Goal: Task Accomplishment & Management: Manage account settings

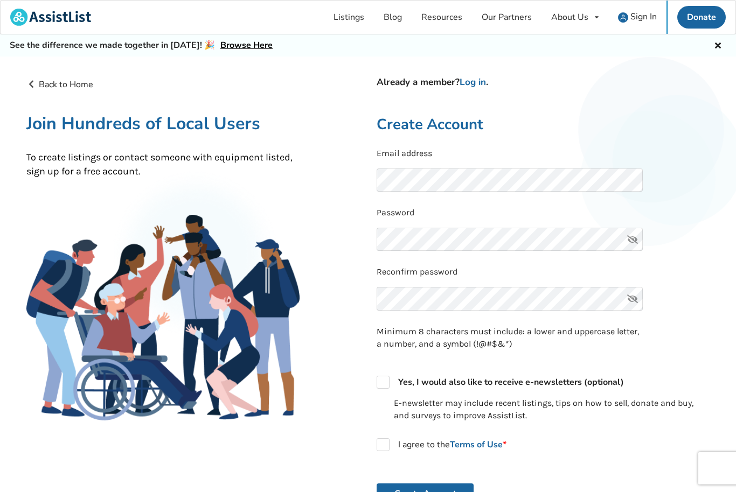
click at [627, 13] on img at bounding box center [623, 17] width 10 height 10
click at [640, 23] on link "Sign In" at bounding box center [637, 17] width 58 height 33
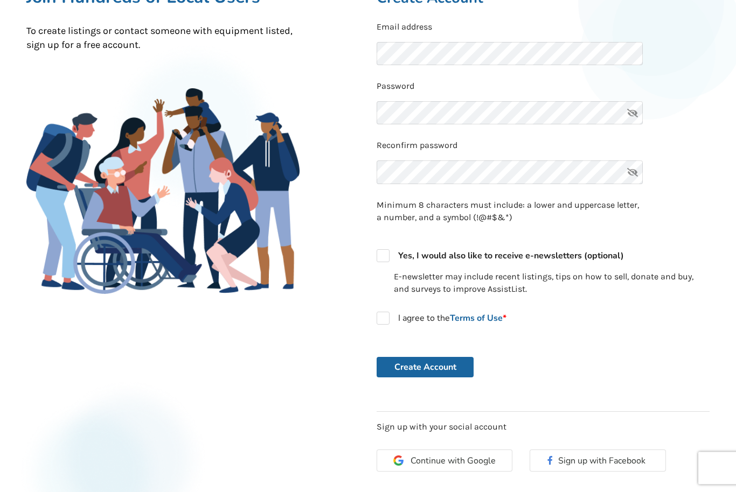
scroll to position [127, 0]
click at [386, 315] on label "I agree to the Terms of Use *" at bounding box center [441, 318] width 130 height 13
checkbox input "true"
click at [404, 371] on button "Create Account" at bounding box center [424, 367] width 97 height 20
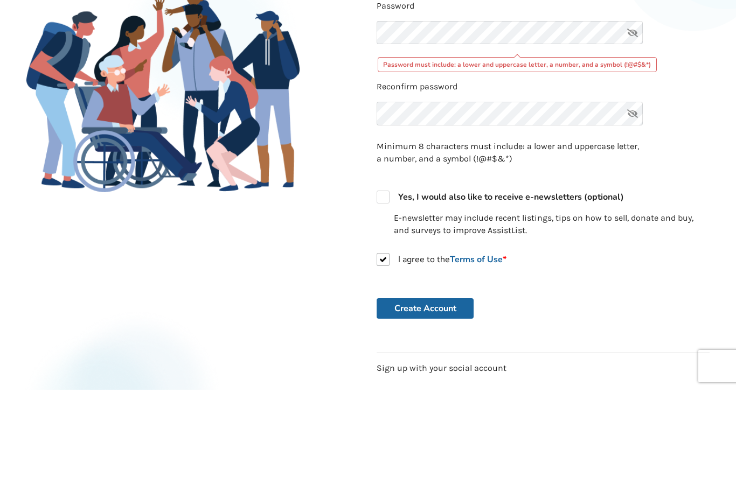
scroll to position [228, 0]
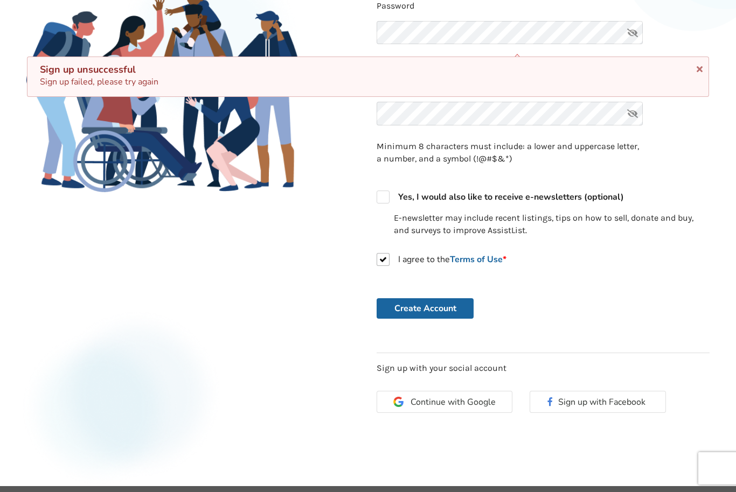
click at [399, 307] on button "Create Account" at bounding box center [424, 308] width 97 height 20
click at [324, 317] on div "Back to Home Already a member? Log in . Join Hundreds of Local Users To create …" at bounding box center [193, 137] width 350 height 574
click at [698, 63] on icon at bounding box center [699, 67] width 10 height 9
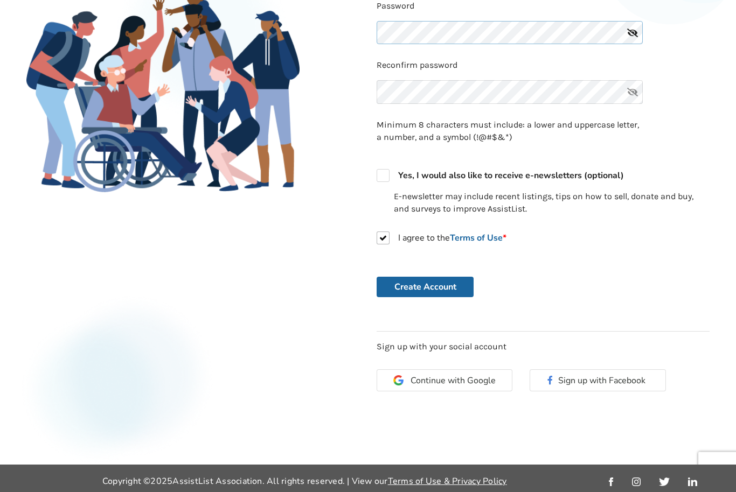
scroll to position [228, 0]
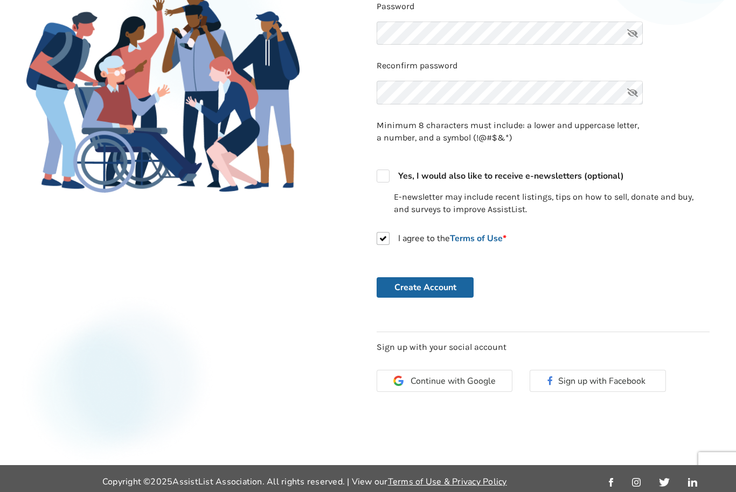
click at [402, 283] on button "Create Account" at bounding box center [424, 287] width 97 height 20
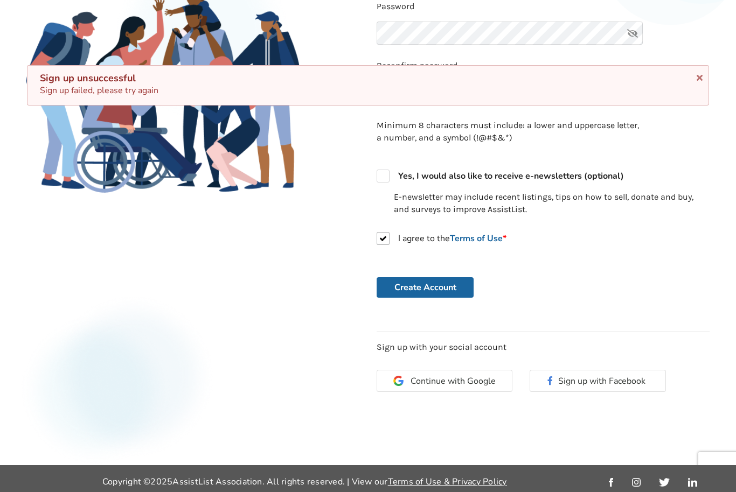
click at [702, 80] on icon at bounding box center [699, 76] width 10 height 9
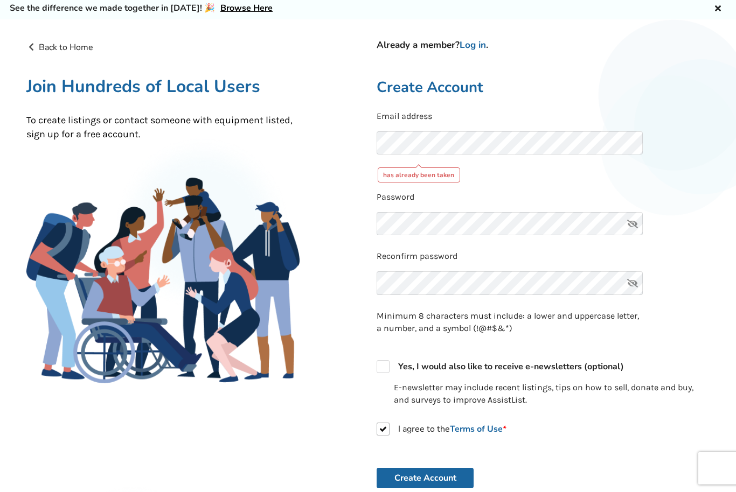
scroll to position [0, 0]
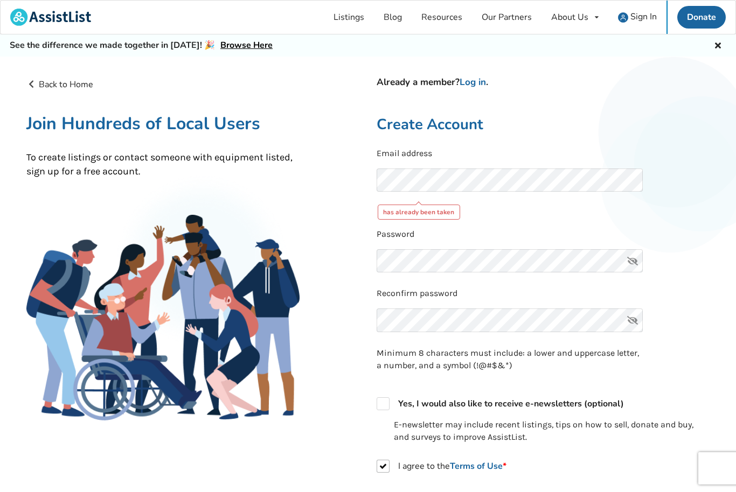
click at [473, 79] on link "Log in" at bounding box center [472, 82] width 26 height 12
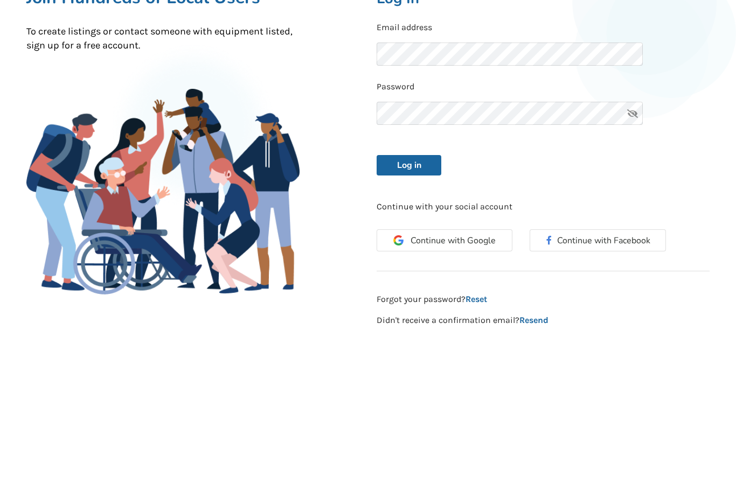
click at [400, 281] on button "Log in" at bounding box center [408, 291] width 65 height 20
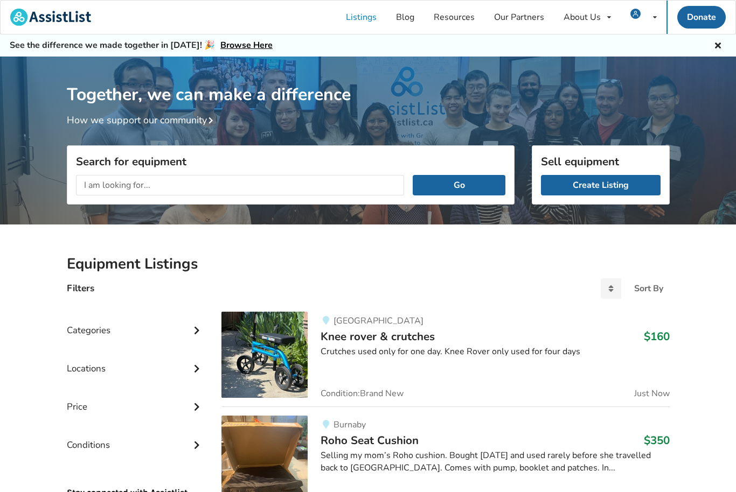
click at [359, 19] on link "Listings" at bounding box center [361, 17] width 50 height 33
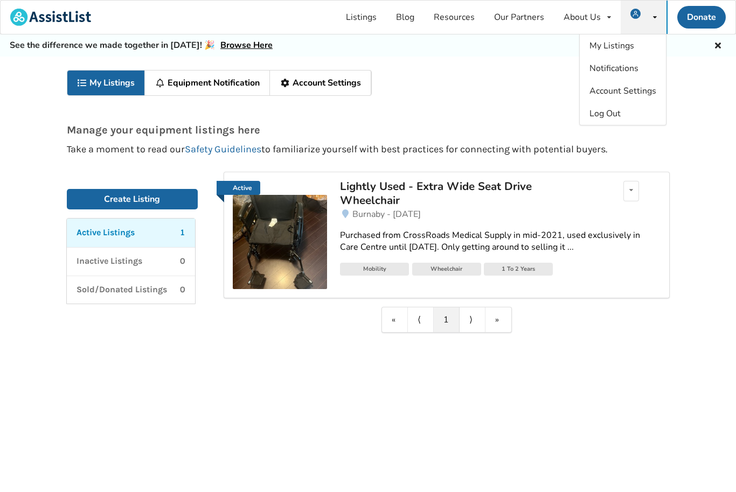
click at [139, 229] on div "Active Listings 1" at bounding box center [130, 233] width 109 height 12
click at [630, 198] on div "Edit listing Renew listing Mark as Sold Delete listing" at bounding box center [631, 191] width 16 height 20
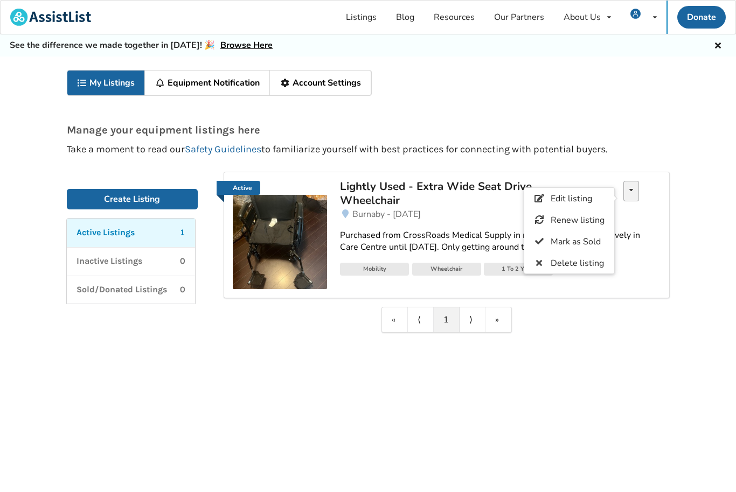
click at [543, 200] on icon at bounding box center [539, 198] width 10 height 9
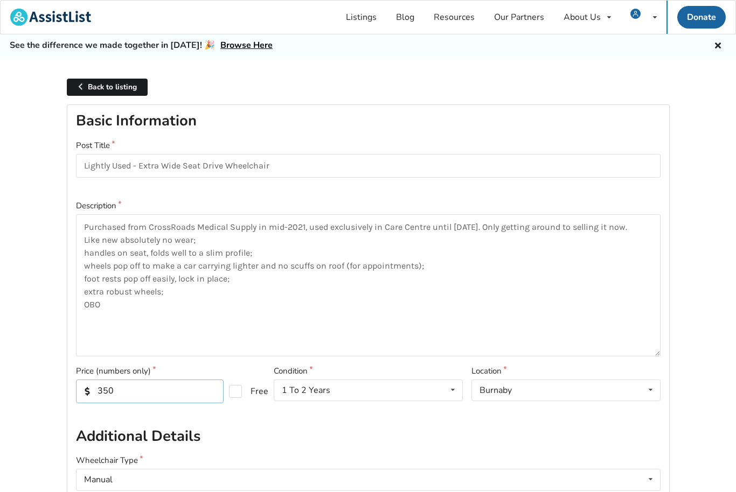
click at [132, 395] on input "350" at bounding box center [150, 392] width 148 height 24
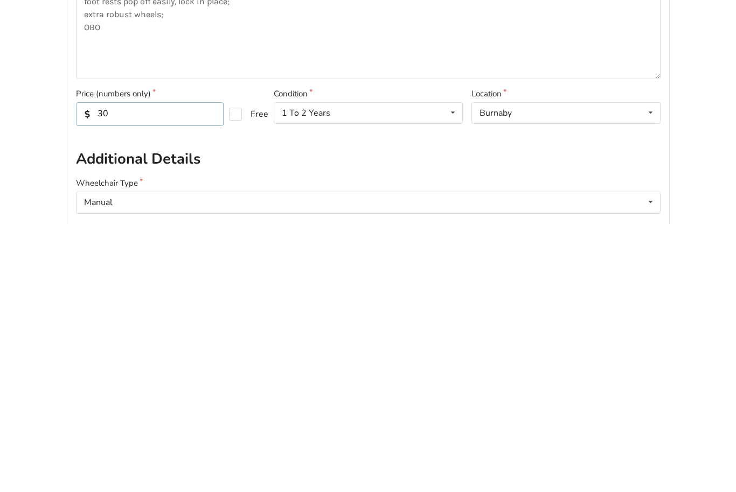
type input "300"
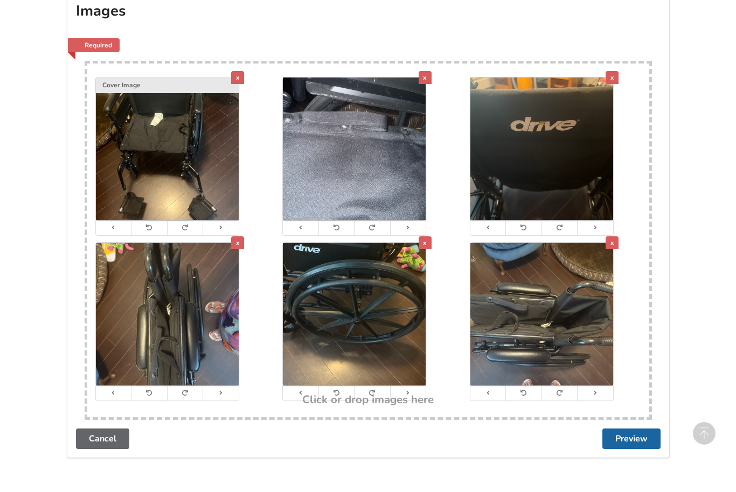
scroll to position [2035, 0]
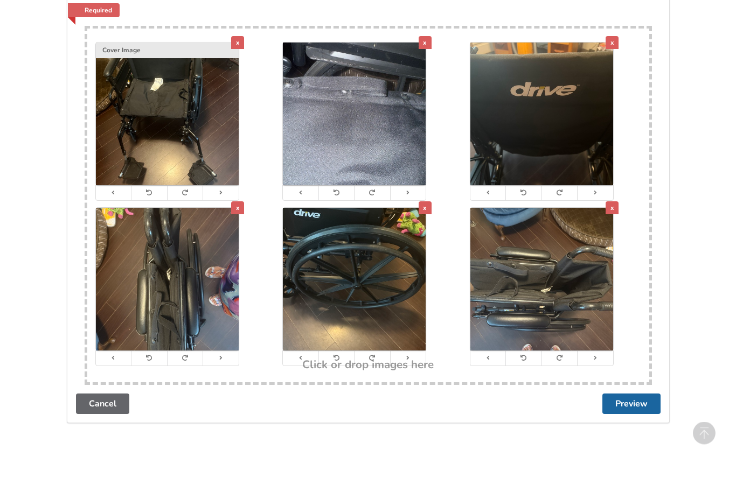
click at [612, 396] on button "Preview" at bounding box center [631, 404] width 58 height 20
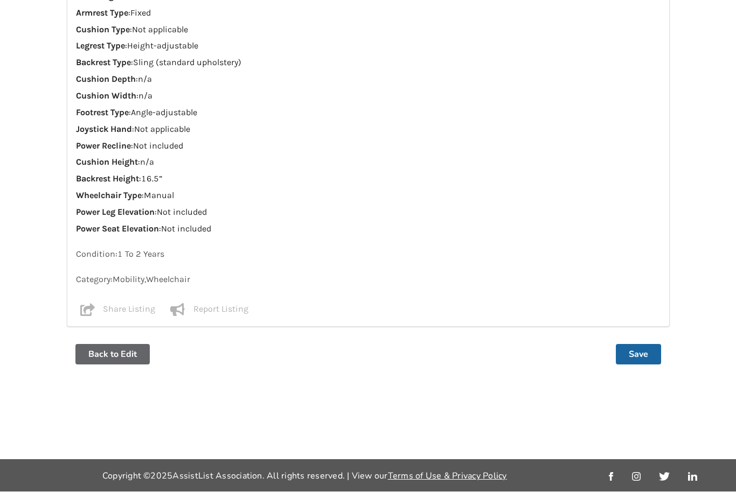
scroll to position [0, 0]
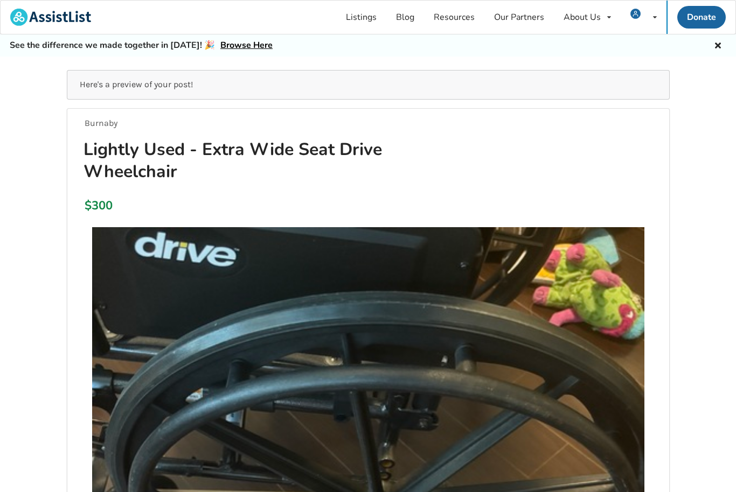
click at [379, 147] on h1 "Lightly Used - Extra Wide Seat Drive Wheelchair" at bounding box center [276, 160] width 402 height 44
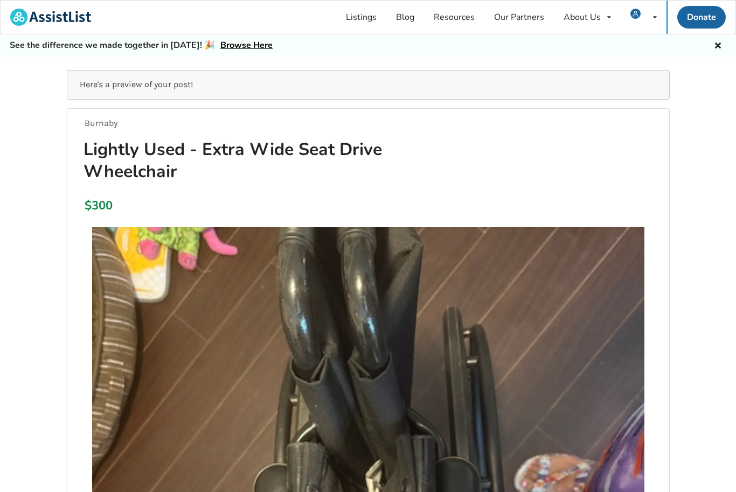
click at [717, 47] on icon at bounding box center [718, 44] width 10 height 9
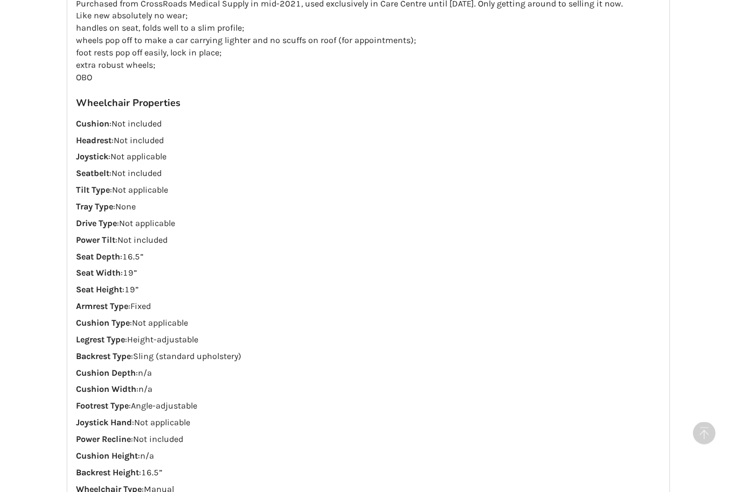
scroll to position [1104, 0]
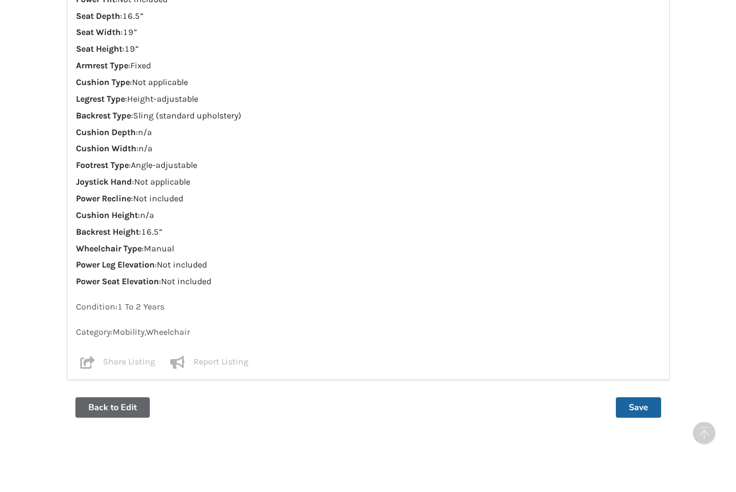
click at [625, 398] on button "Save" at bounding box center [638, 408] width 45 height 20
